Goal: Find contact information: Find contact information

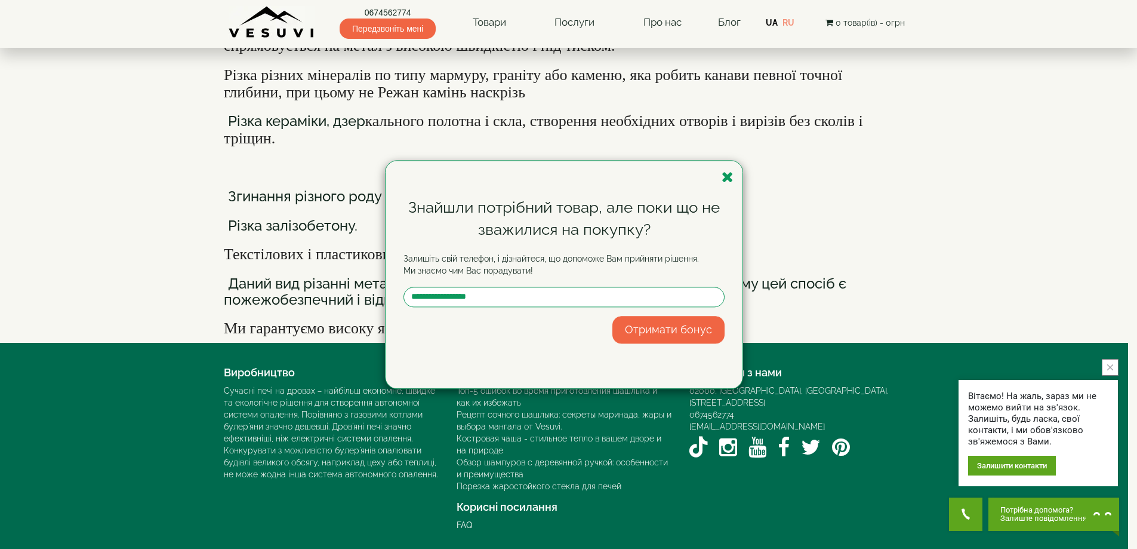
scroll to position [355, 0]
click at [763, 506] on div "Знайшли потрібний товар, але поки що не зважилися на покупку? Залишіть свій тел…" at bounding box center [568, 274] width 1137 height 549
drag, startPoint x: 762, startPoint y: 507, endPoint x: 708, endPoint y: 433, distance: 91.3
click at [797, 483] on div "Знайшли потрібний товар, але поки що не зважилися на покупку? Залишіть свій тел…" at bounding box center [568, 274] width 1137 height 549
click at [730, 172] on icon "button" at bounding box center [728, 177] width 12 height 15
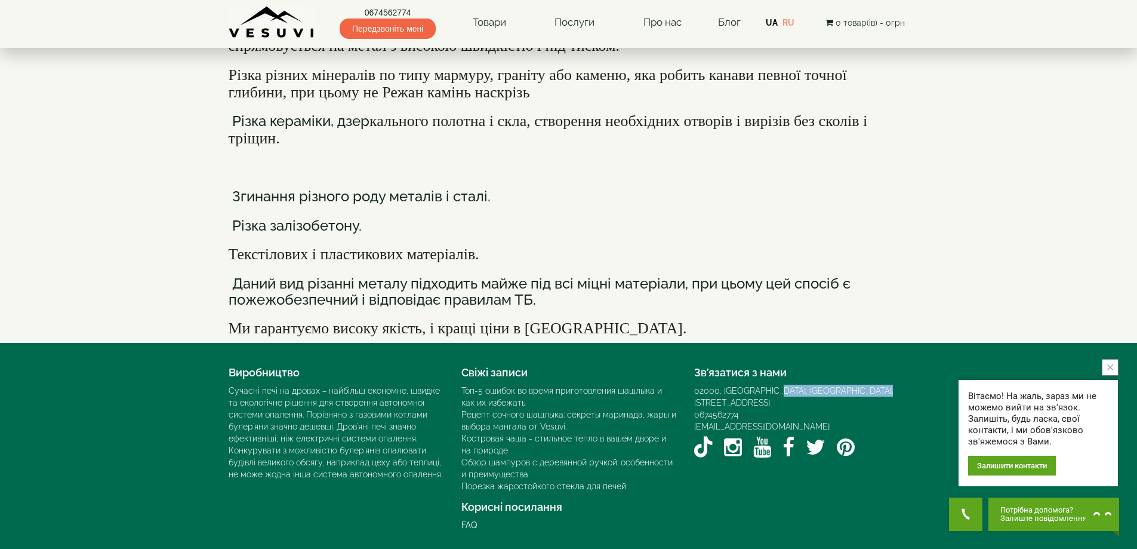
drag, startPoint x: 766, startPoint y: 510, endPoint x: 893, endPoint y: 501, distance: 127.5
click at [893, 462] on div "Зв’язатися з нами 02000, Україна, м. Київ, Мисливський провулок, 1Б 0674562774 …" at bounding box center [801, 411] width 233 height 101
click at [901, 512] on body "0674562774 Передзвоніть мені Товари Булер'яни VESUVI Мангали від заводу VESUVI …" at bounding box center [568, 182] width 1137 height 733
copy div "Київ, Мисливський провулок, 1Б"
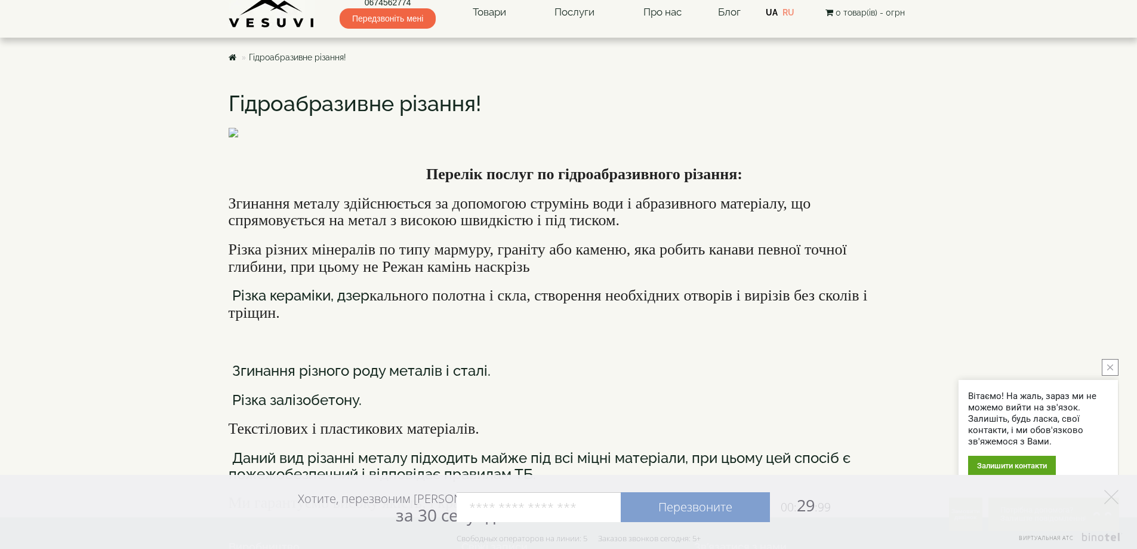
scroll to position [0, 0]
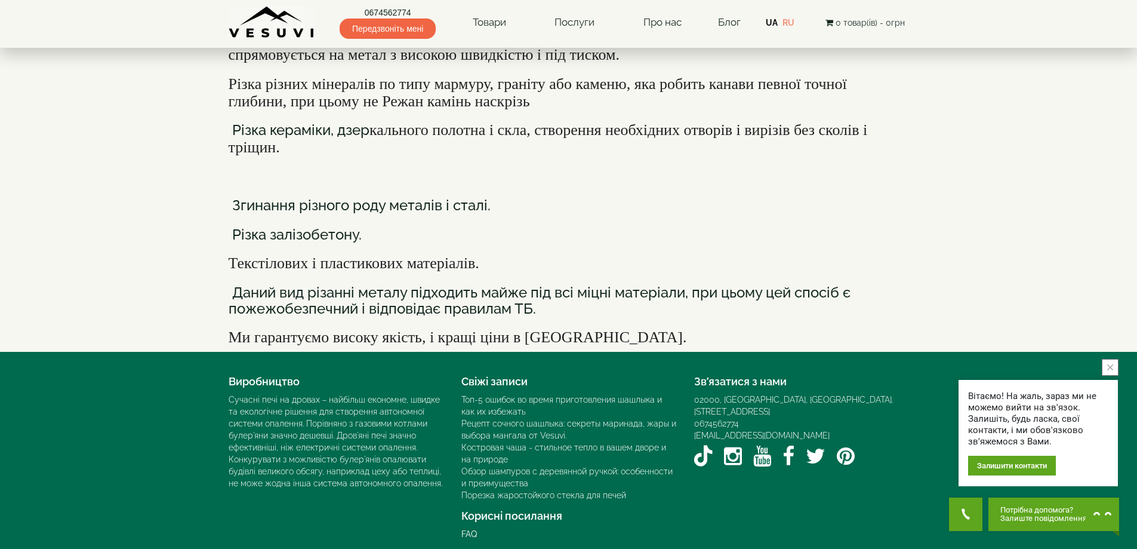
scroll to position [179, 0]
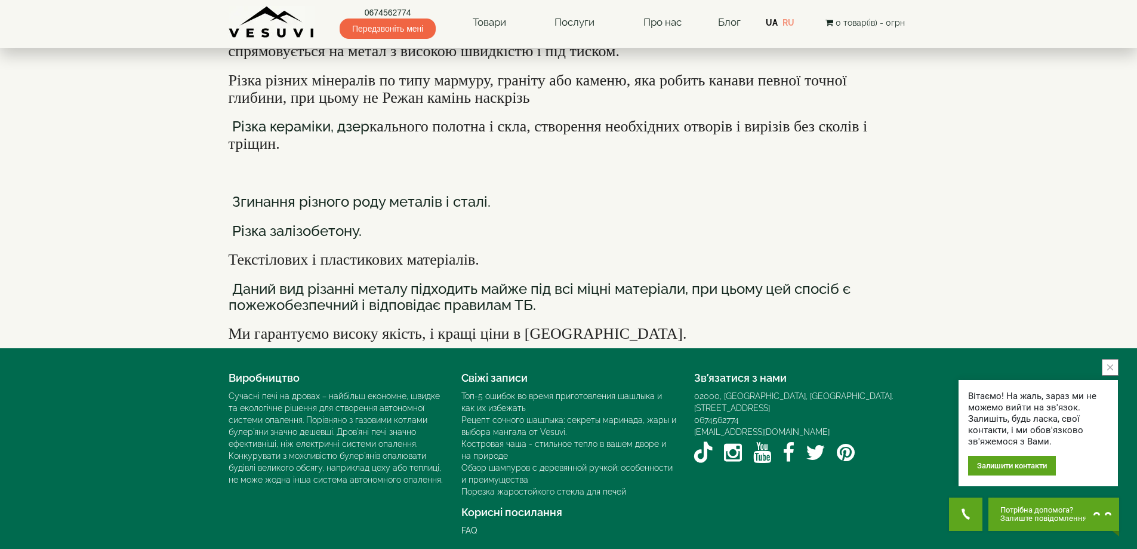
click at [1112, 366] on icon "close button" at bounding box center [1110, 367] width 6 height 6
click at [1112, 366] on body "0674562774 Передзвоніть мені Товари Булер'яни VESUVI Мангали від заводу VESUVI …" at bounding box center [568, 187] width 1137 height 733
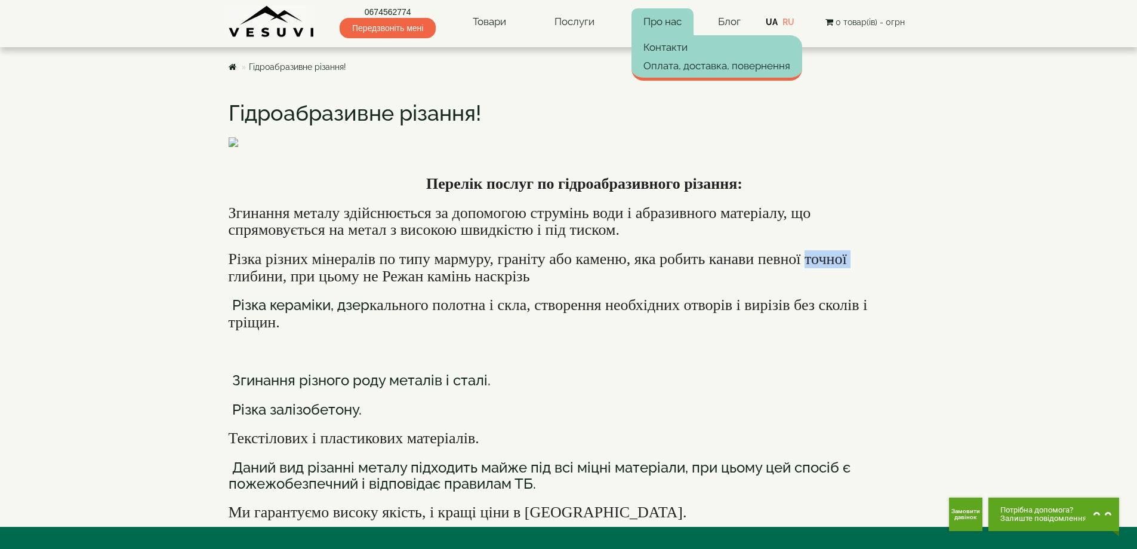
scroll to position [0, 0]
